Goal: Task Accomplishment & Management: Use online tool/utility

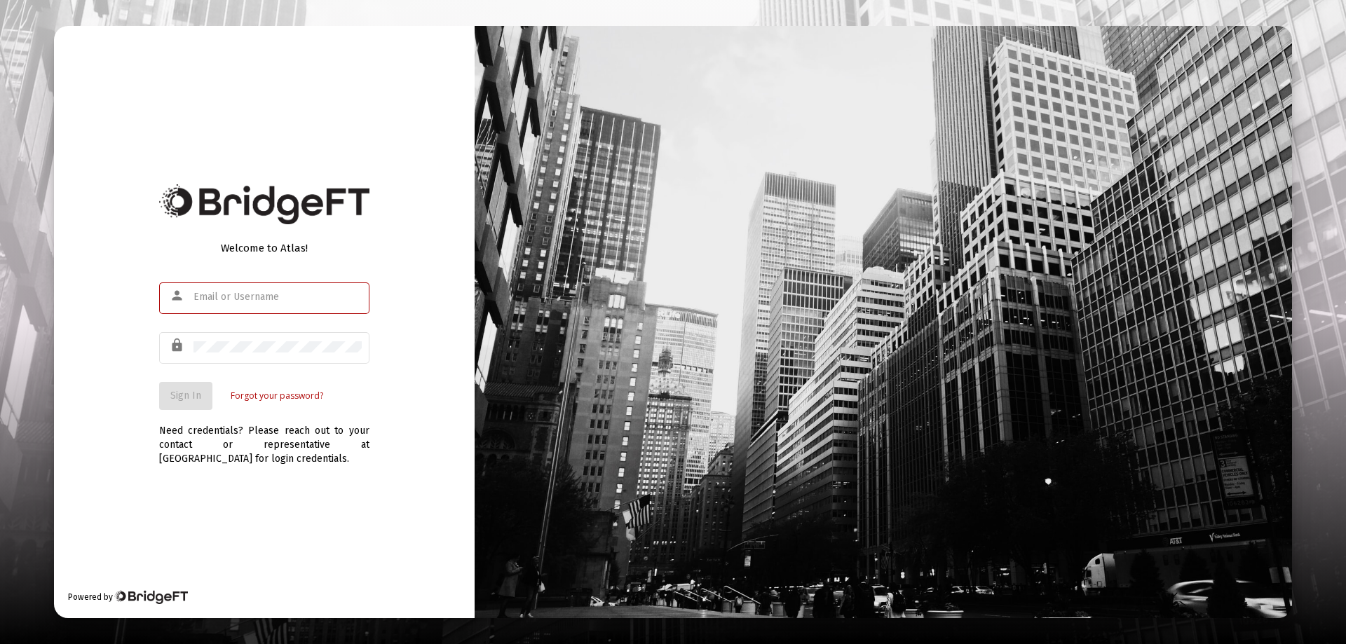
type input "[EMAIL_ADDRESS][DOMAIN_NAME]"
click at [158, 320] on div "Welcome to Atlas! person [EMAIL_ADDRESS][DOMAIN_NAME] lock Sign In Forgot your …" at bounding box center [264, 322] width 421 height 593
click at [174, 407] on button "Sign In" at bounding box center [185, 396] width 53 height 28
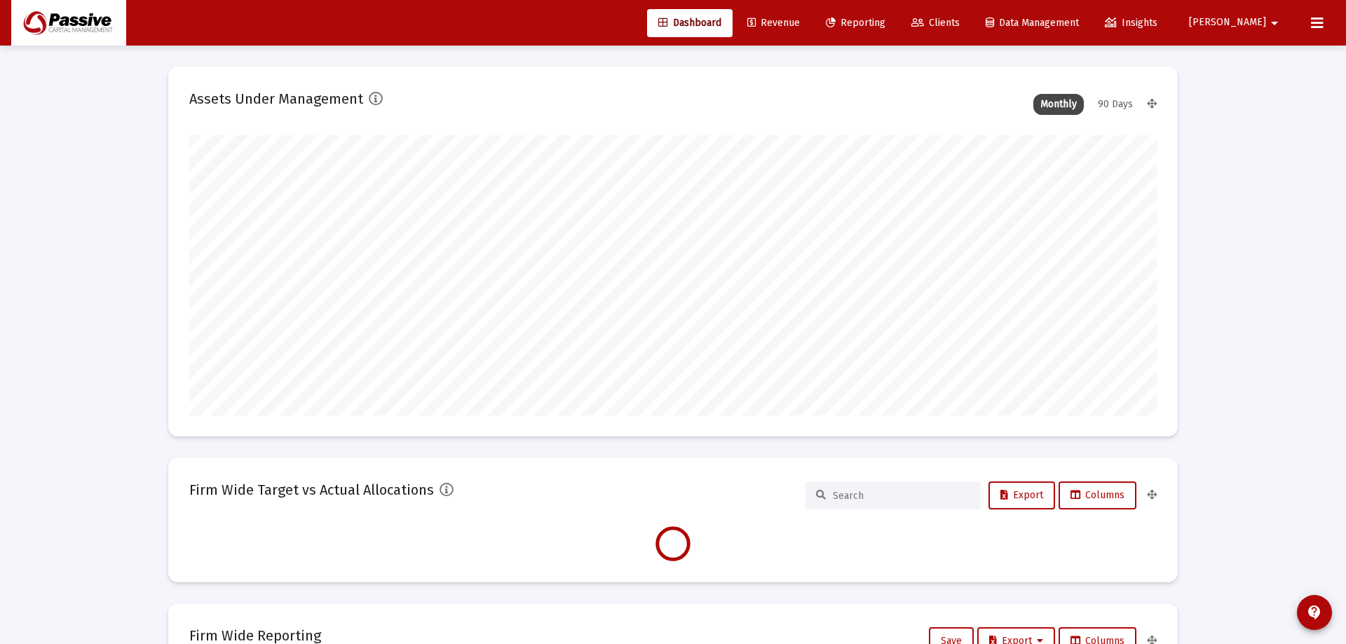
type input "[DATE]"
